Goal: Check status

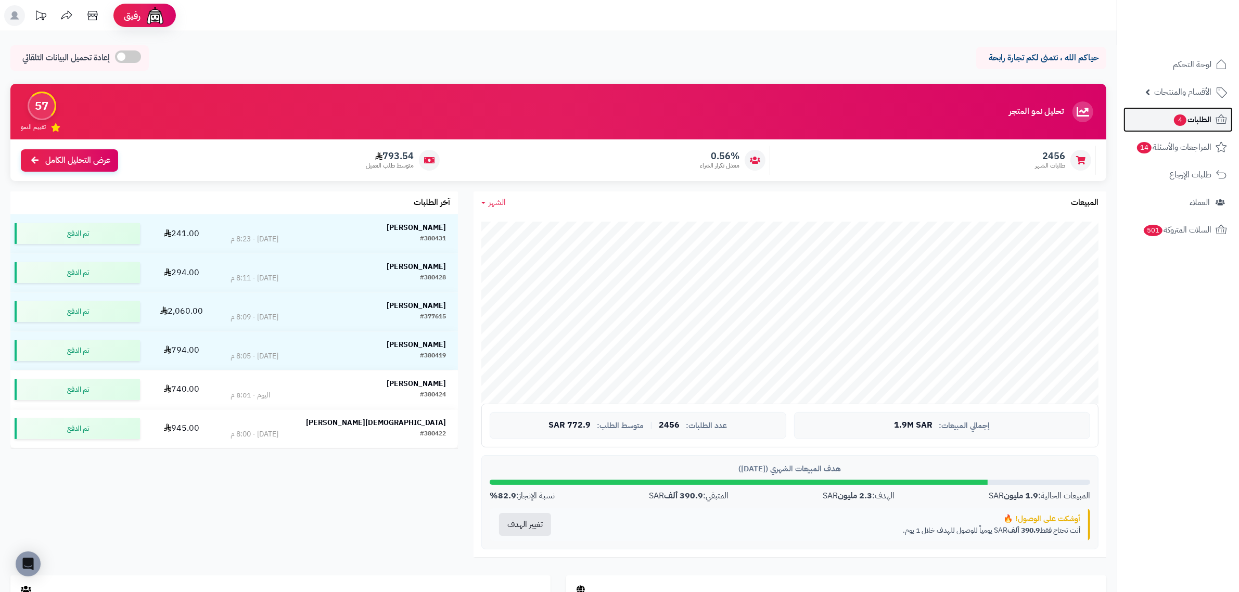
click at [1182, 126] on span "الطلبات 4" at bounding box center [1192, 119] width 39 height 15
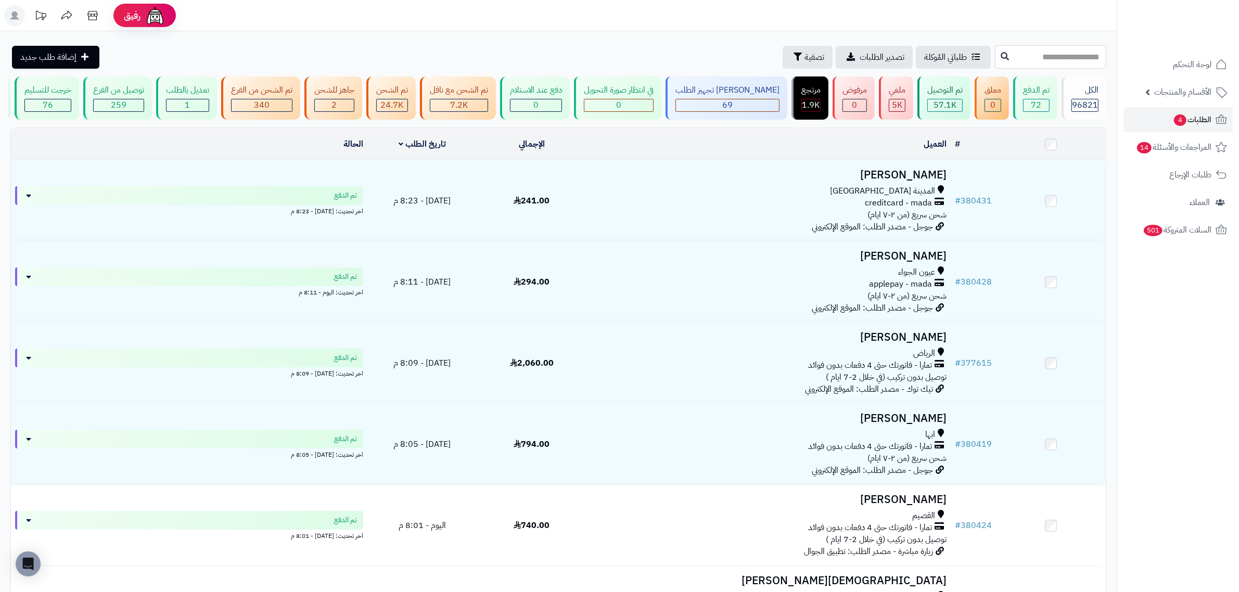
click at [1081, 58] on input "text" at bounding box center [1050, 56] width 111 height 23
type input "******"
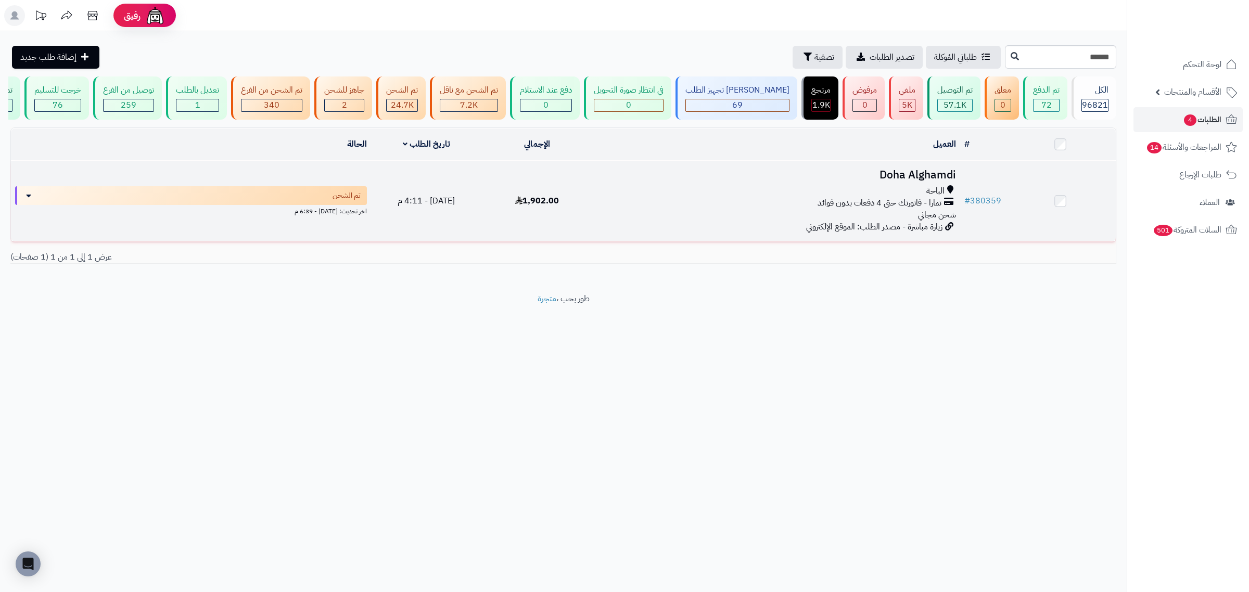
click at [899, 181] on h3 "Doha Alghamdi" at bounding box center [776, 175] width 360 height 12
